Goal: Information Seeking & Learning: Learn about a topic

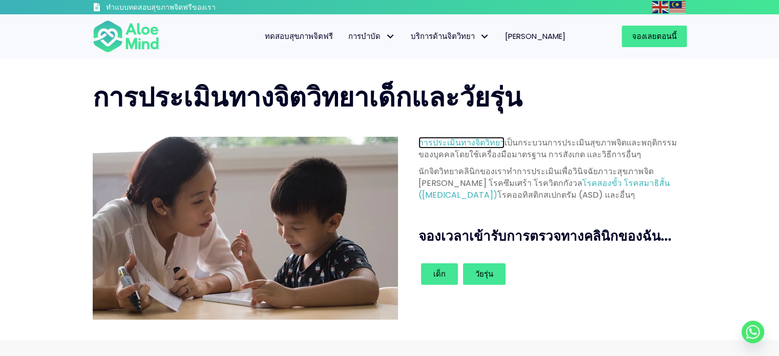
click at [441, 139] on font "การประเมินทางจิตวิทยา" at bounding box center [461, 143] width 86 height 12
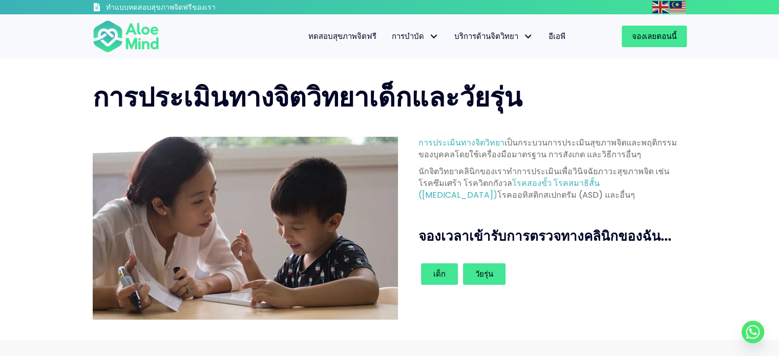
click at [672, 248] on div "จองเวลาเข้ารับการตรวจทางคลินิกของฉัน..." at bounding box center [554, 234] width 272 height 34
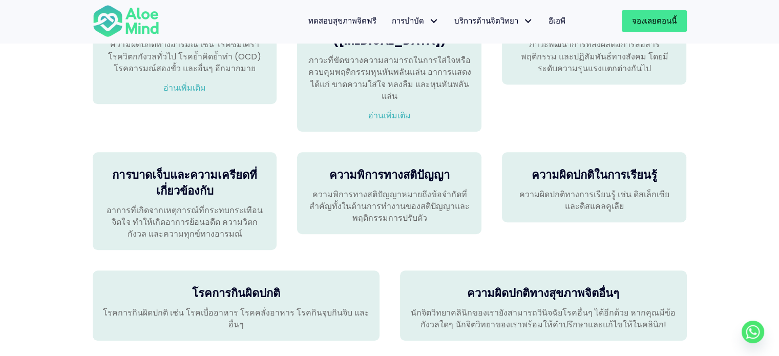
scroll to position [768, 0]
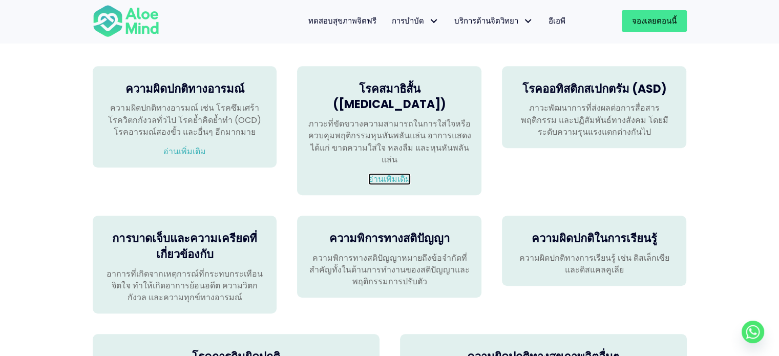
click at [399, 173] on font "อ่านเพิ่มเติม" at bounding box center [389, 179] width 43 height 12
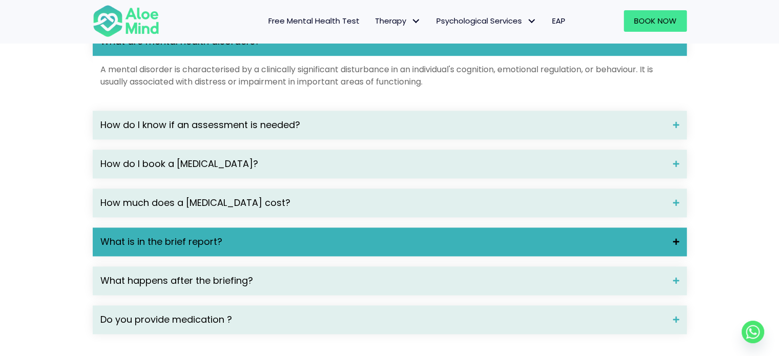
scroll to position [1490, 0]
